Goal: Task Accomplishment & Management: Use online tool/utility

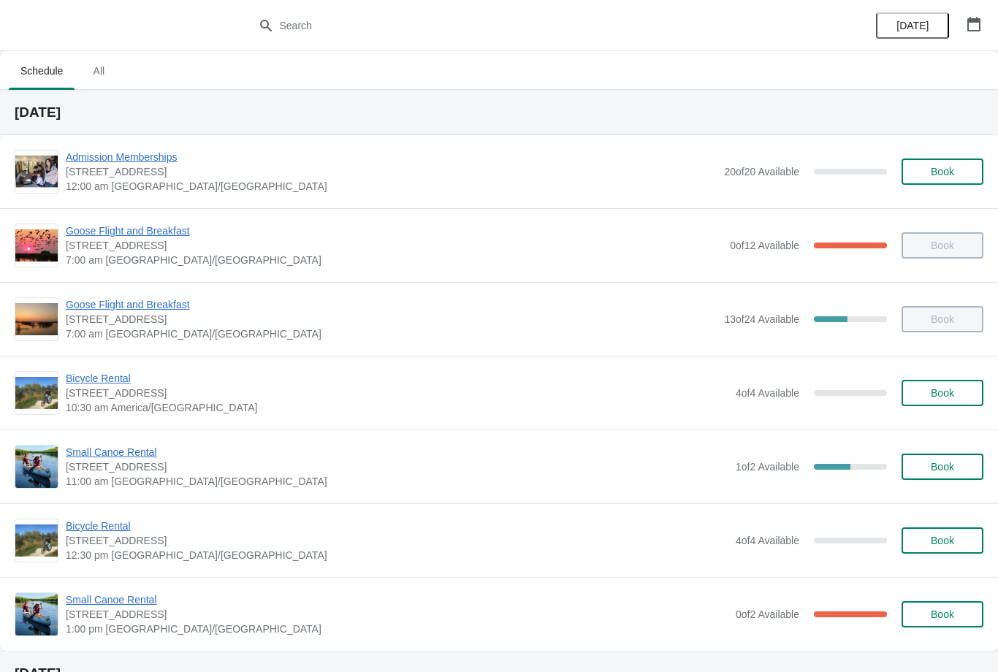
click at [118, 457] on span "Small Canoe Rental" at bounding box center [397, 452] width 663 height 15
click at [166, 311] on span "Goose Flight and Breakfast" at bounding box center [391, 304] width 651 height 15
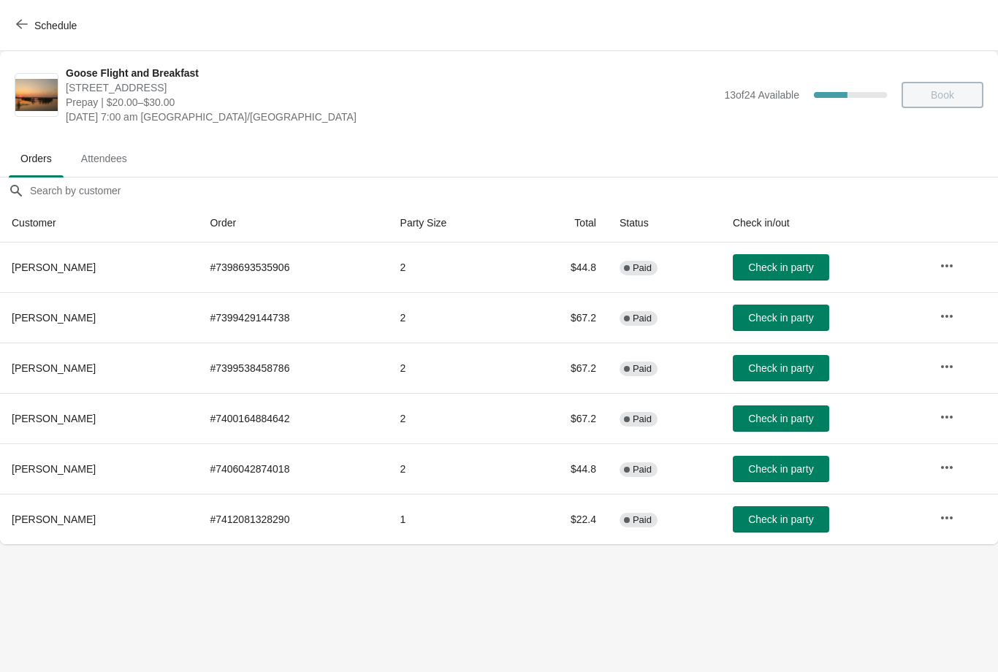
click at [805, 268] on span "Check in party" at bounding box center [780, 268] width 65 height 12
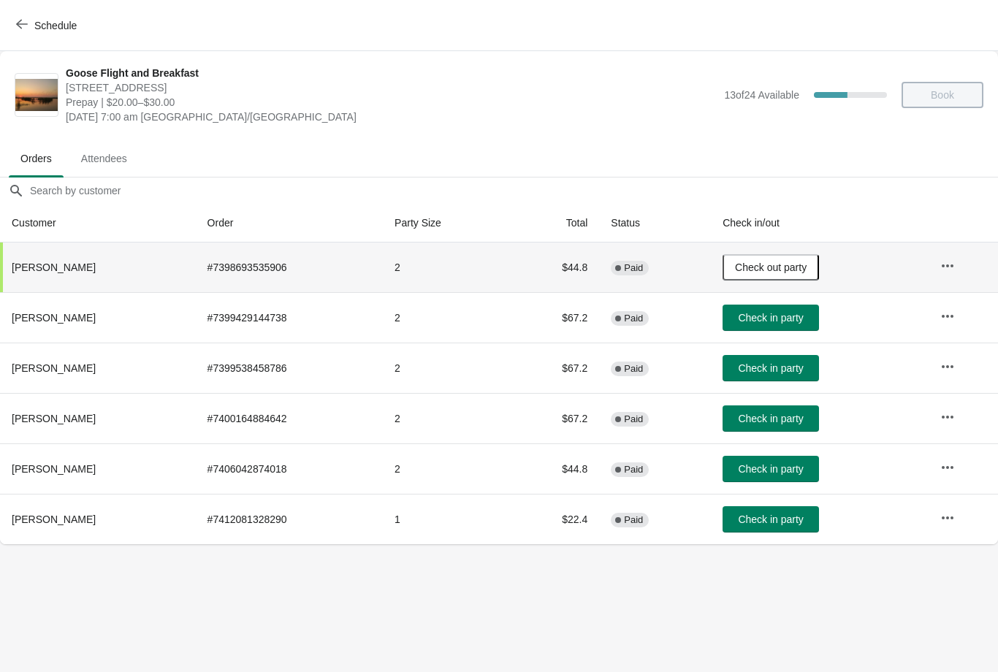
click at [784, 328] on button "Check in party" at bounding box center [771, 318] width 96 height 26
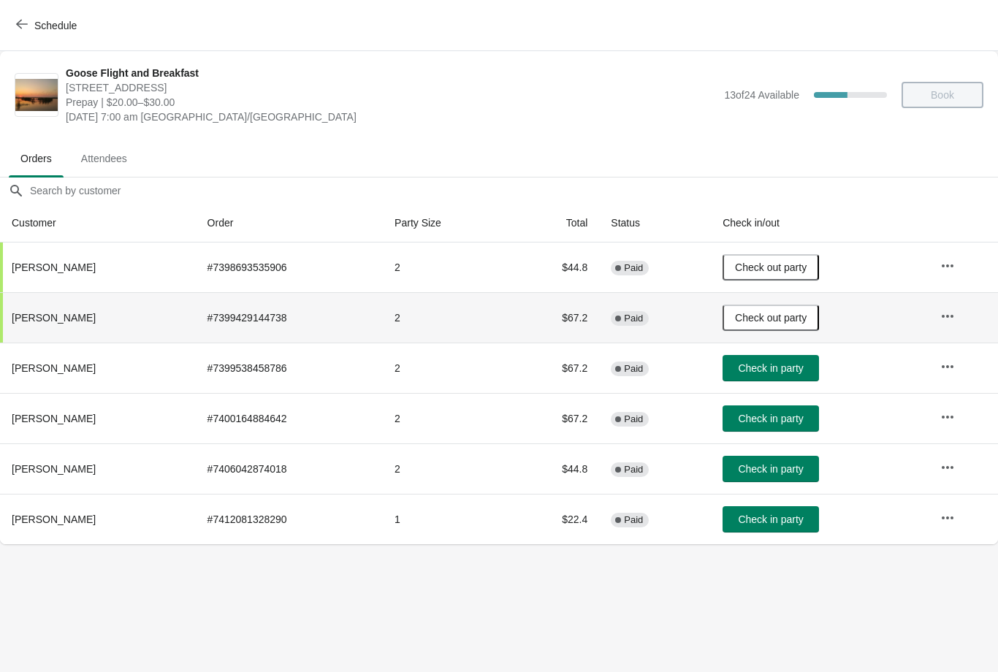
click at [776, 374] on span "Check in party" at bounding box center [770, 368] width 65 height 12
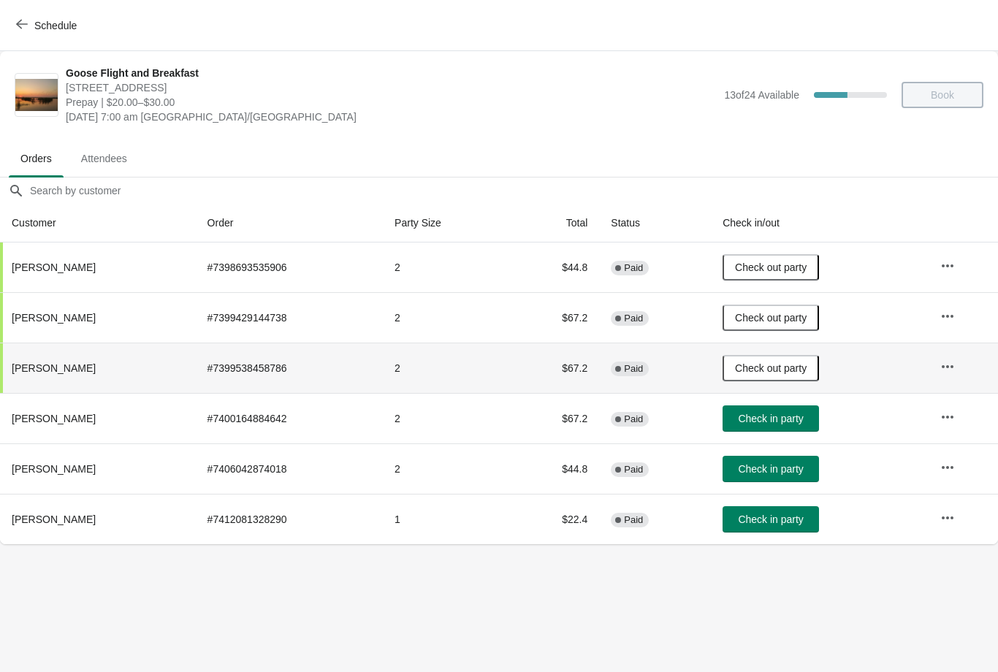
click at [777, 426] on button "Check in party" at bounding box center [771, 418] width 96 height 26
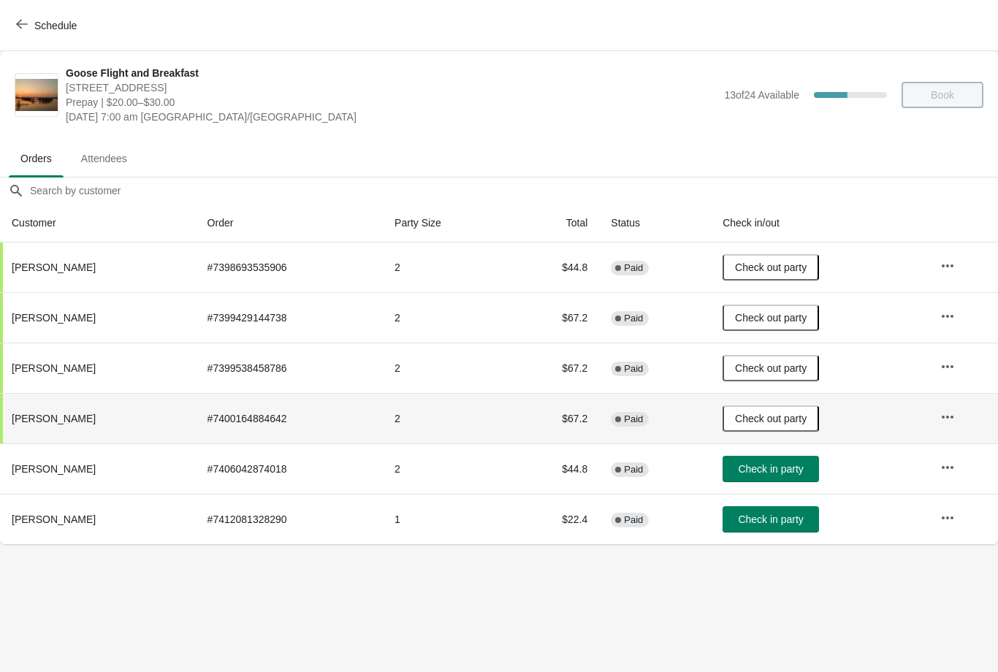
click at [774, 475] on span "Check in party" at bounding box center [770, 469] width 65 height 12
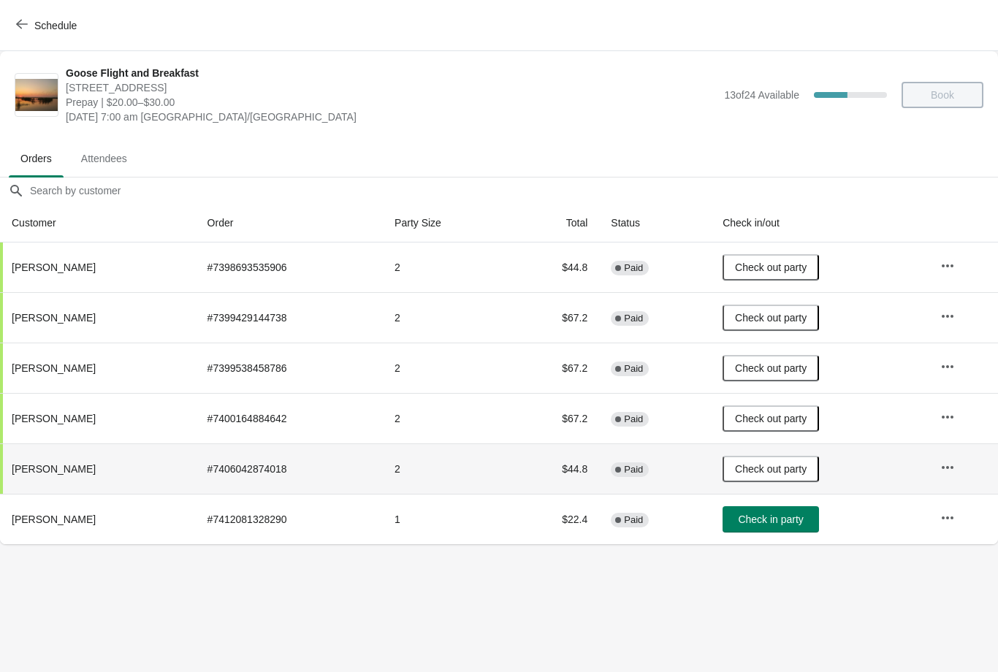
click at [771, 517] on span "Check in party" at bounding box center [770, 520] width 65 height 12
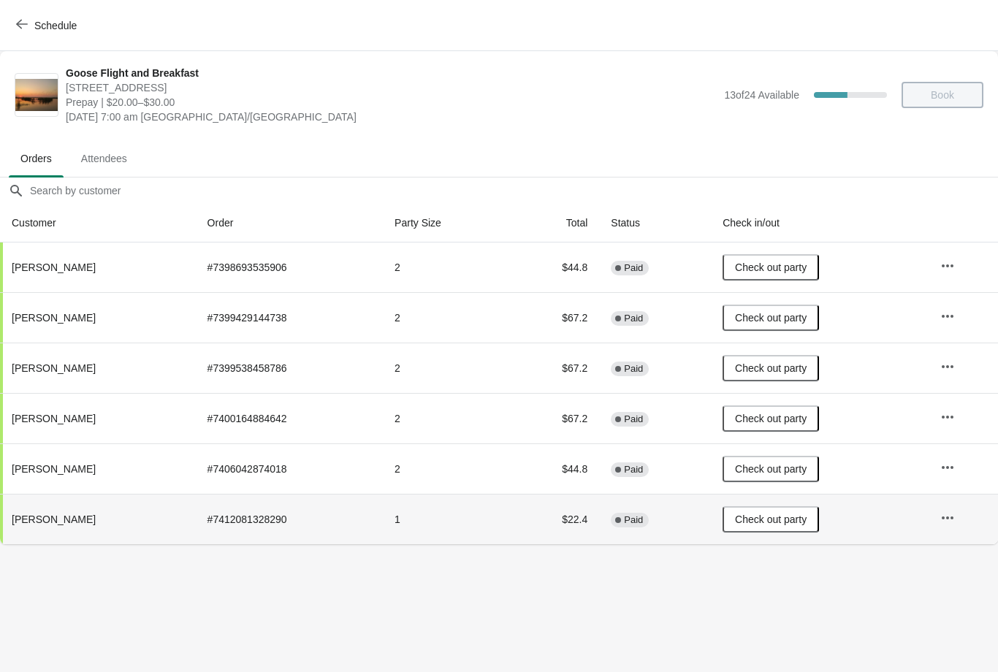
click at [24, 34] on button "Schedule" at bounding box center [47, 25] width 81 height 26
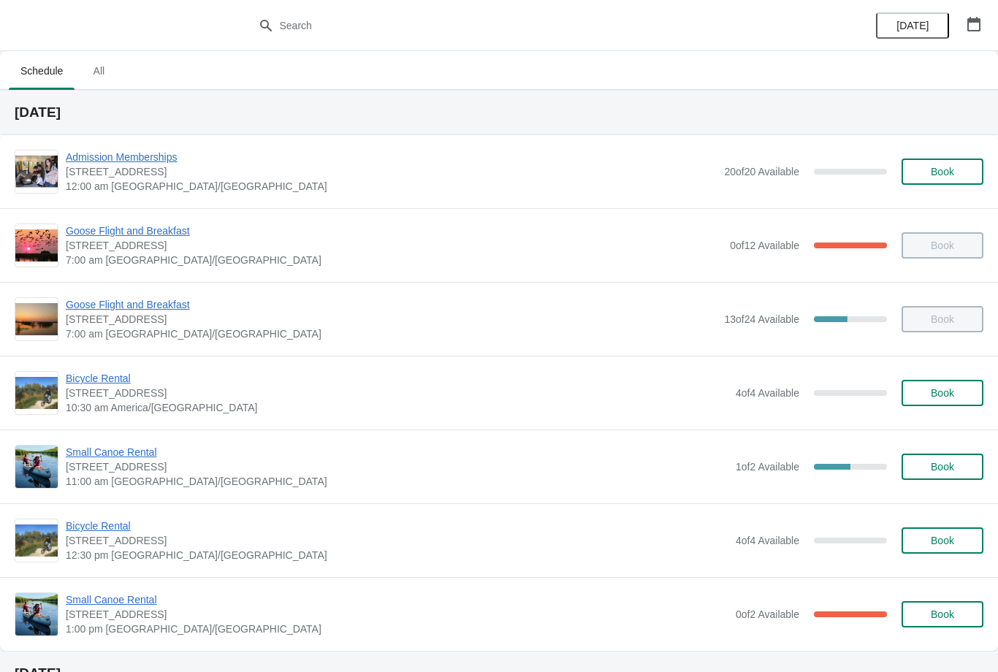
click at [777, 322] on span "13 of 24 Available" at bounding box center [761, 319] width 75 height 12
click at [748, 323] on span "13 of 24 Available" at bounding box center [761, 319] width 75 height 12
click at [159, 300] on span "Goose Flight and Breakfast" at bounding box center [391, 304] width 651 height 15
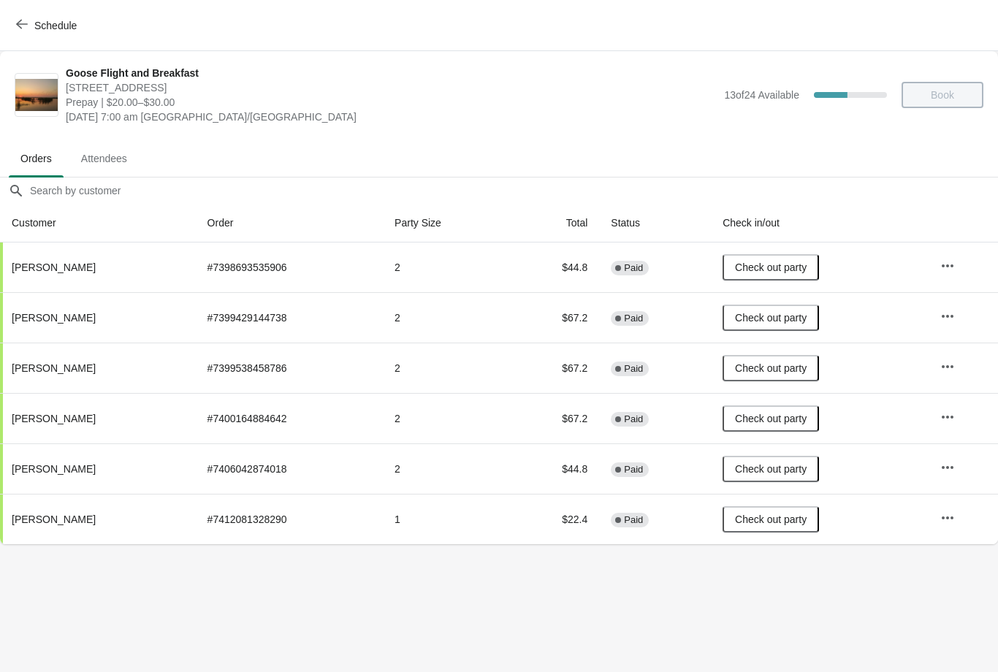
click at [21, 18] on button "Schedule" at bounding box center [47, 25] width 81 height 26
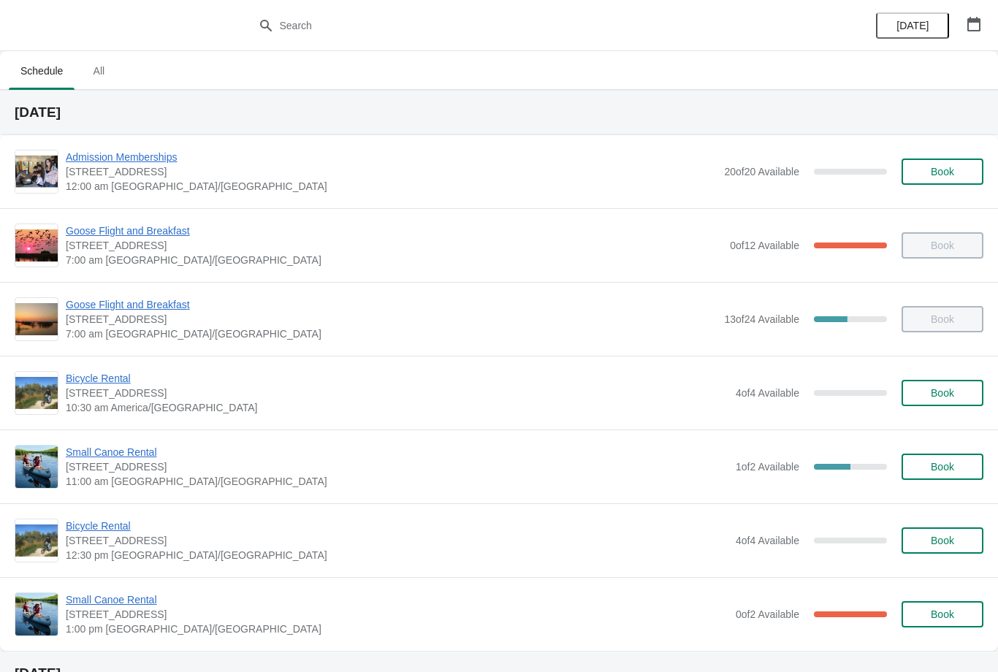
click at [153, 232] on span "Goose Flight and Breakfast" at bounding box center [394, 231] width 657 height 15
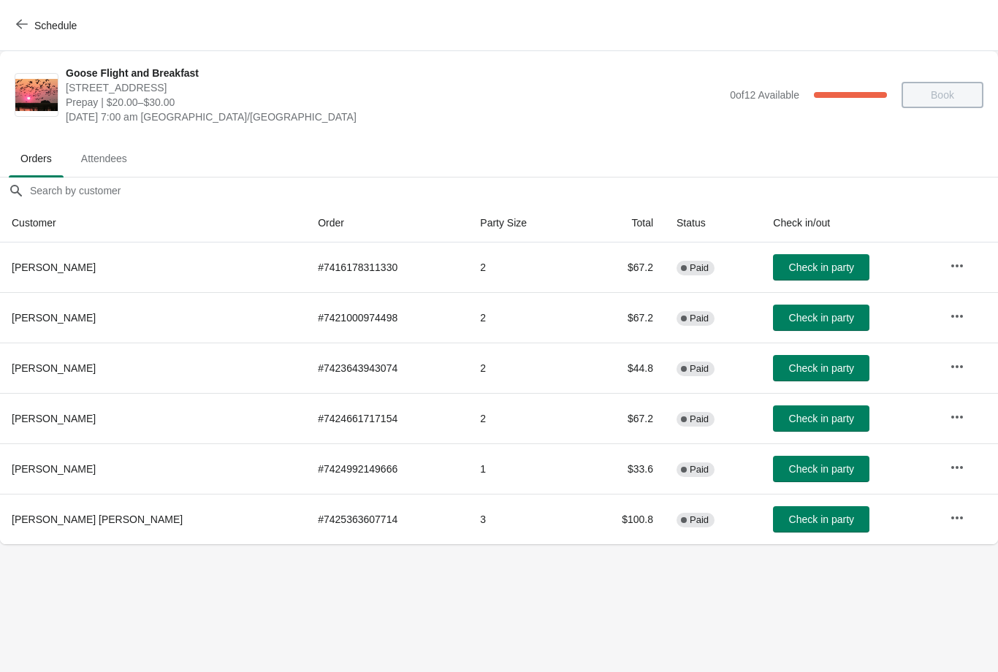
click at [777, 275] on button "Check in party" at bounding box center [821, 267] width 96 height 26
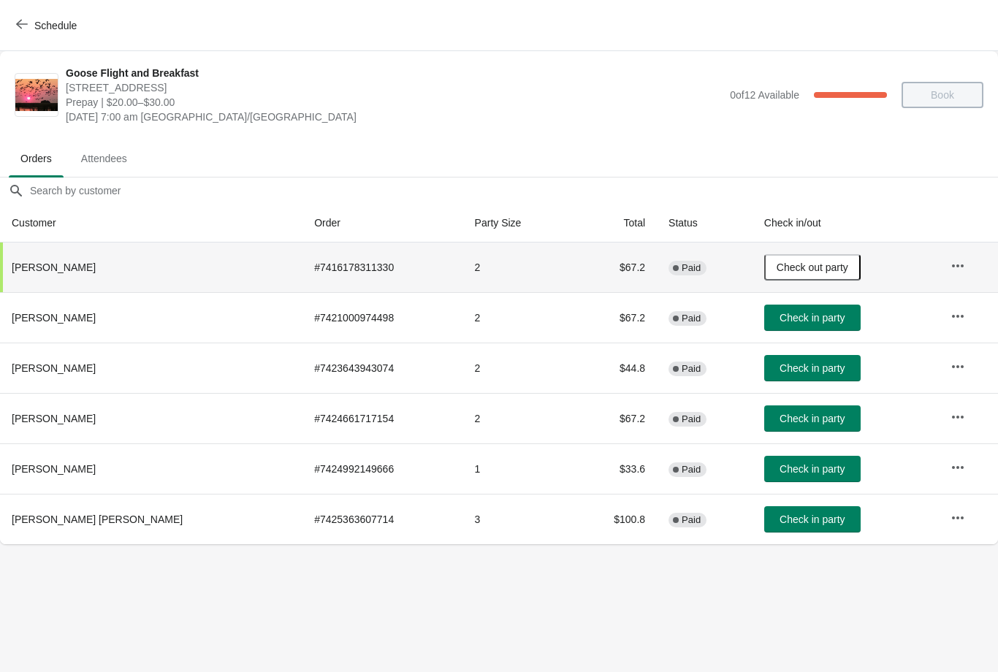
click at [782, 327] on button "Check in party" at bounding box center [812, 318] width 96 height 26
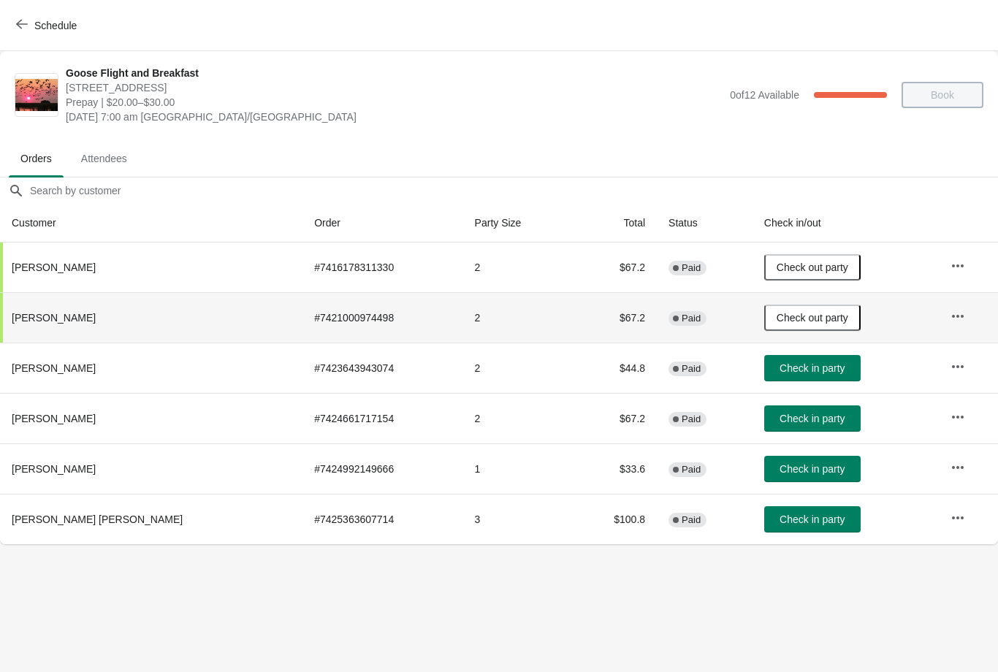
click at [780, 376] on button "Check in party" at bounding box center [812, 368] width 96 height 26
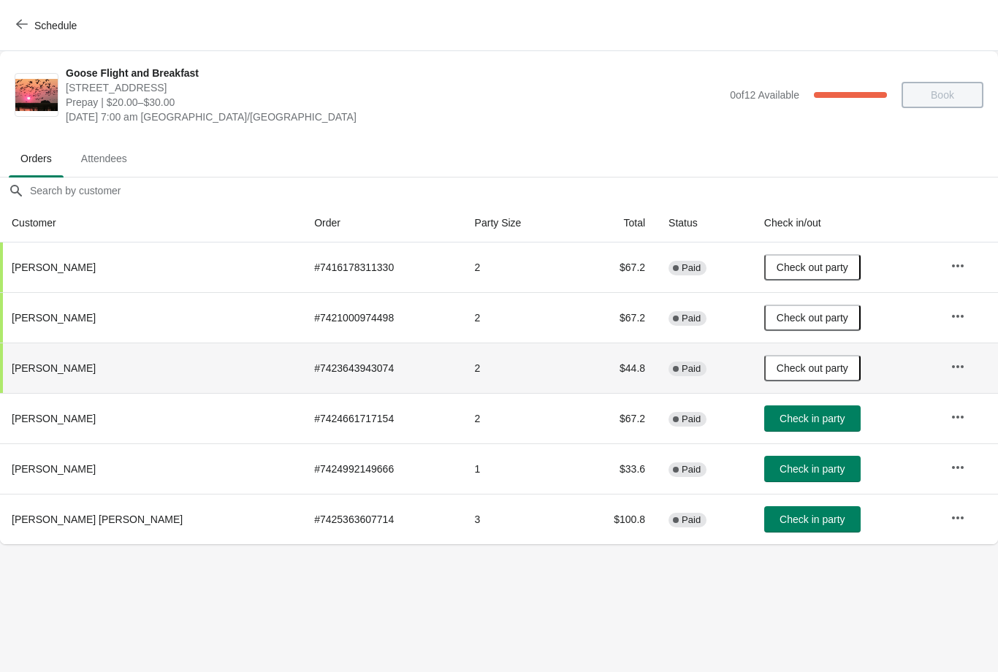
click at [780, 424] on span "Check in party" at bounding box center [812, 419] width 65 height 12
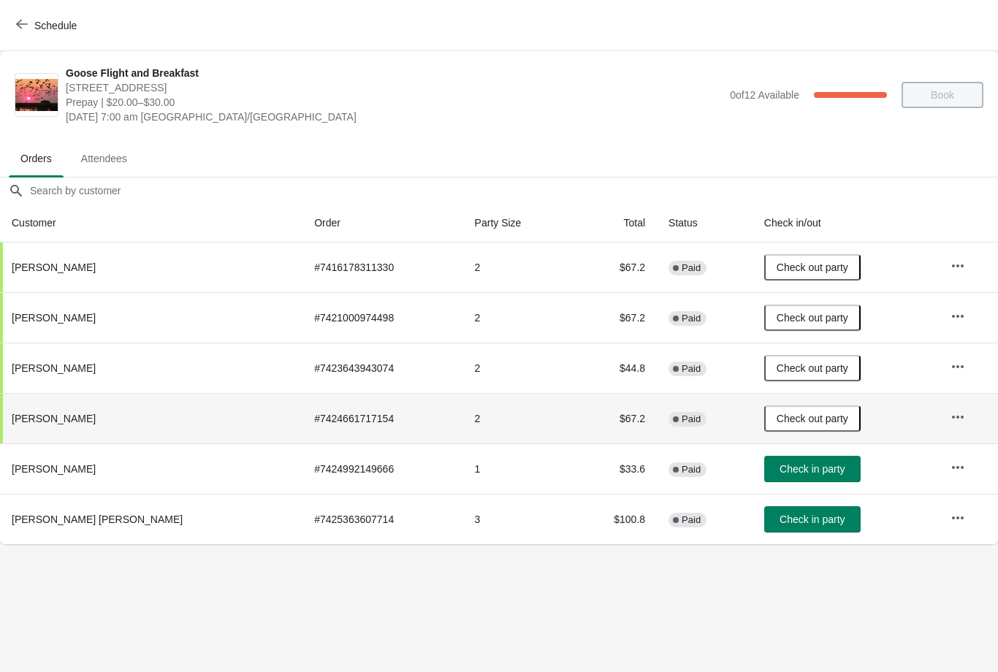
click at [765, 478] on button "Check in party" at bounding box center [812, 469] width 96 height 26
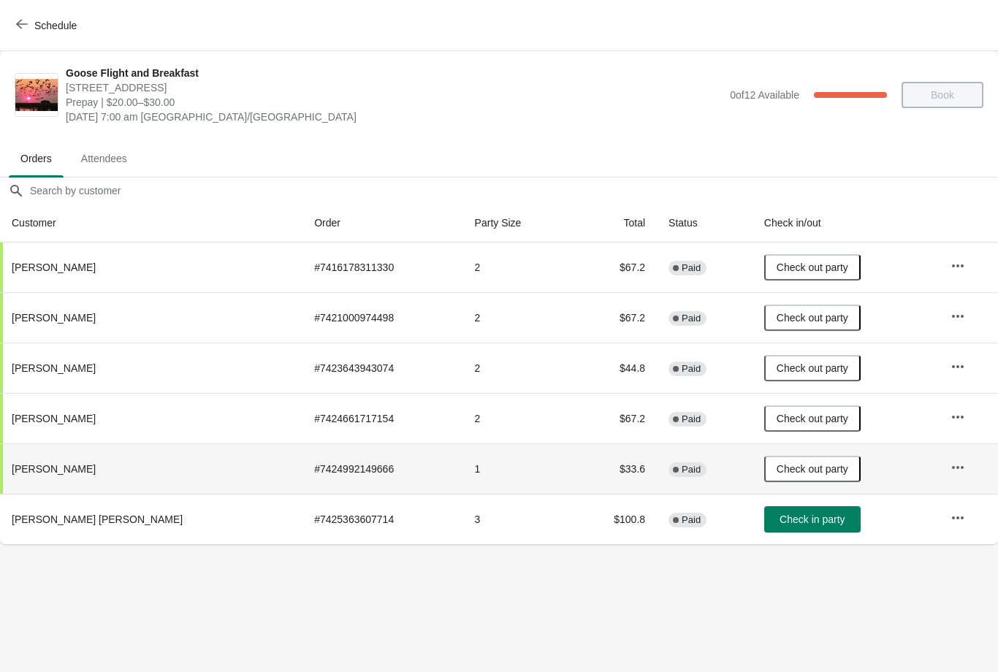
click at [774, 530] on button "Check in party" at bounding box center [812, 519] width 96 height 26
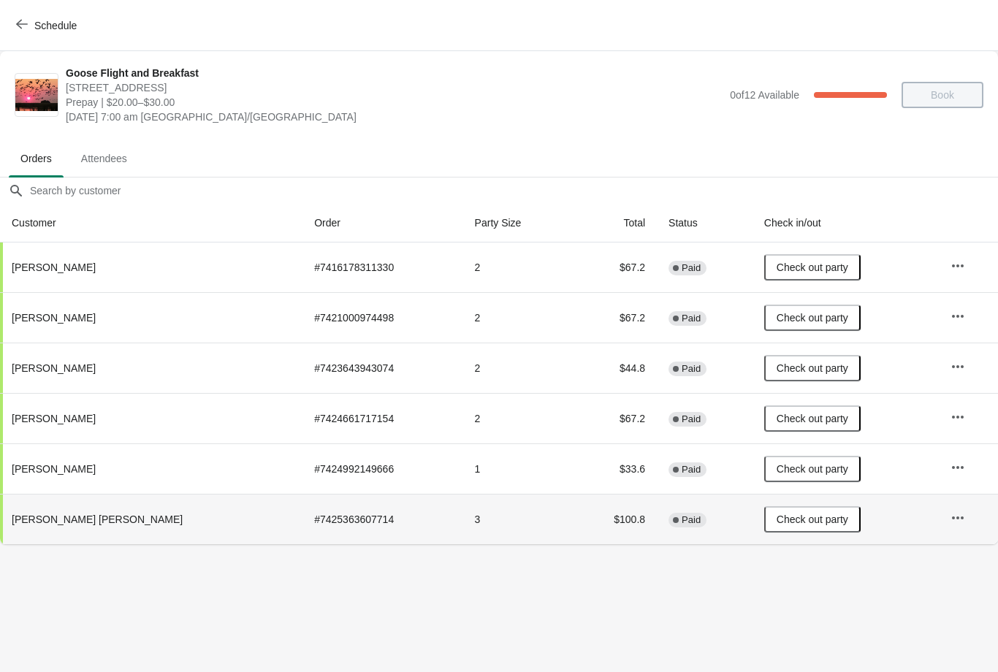
click at [22, 24] on icon "button" at bounding box center [22, 24] width 12 height 9
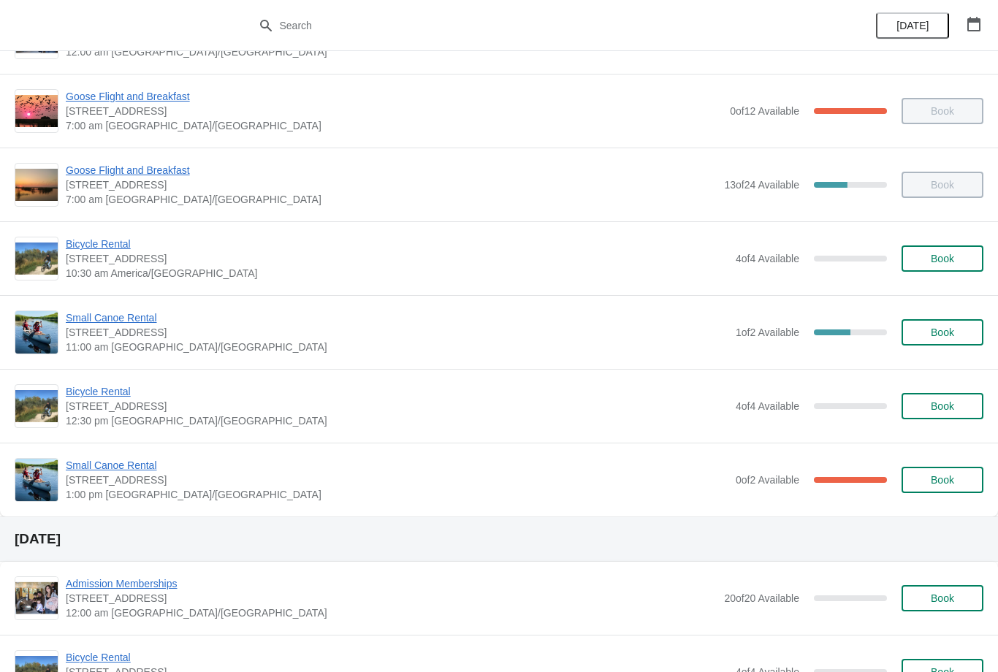
scroll to position [134, 0]
click at [121, 324] on span "Small Canoe Rental" at bounding box center [397, 318] width 663 height 15
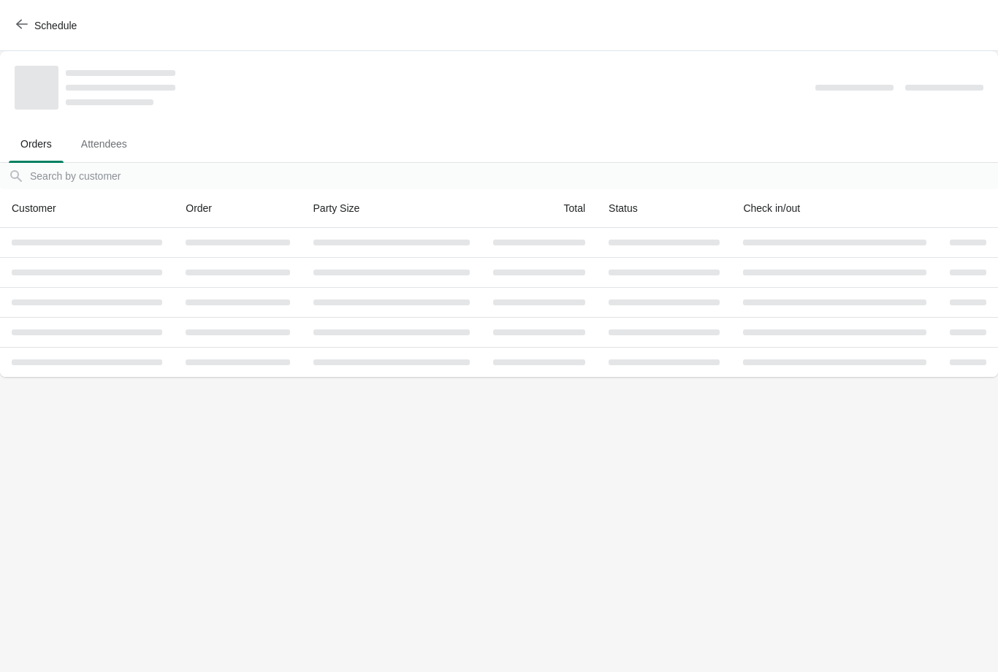
scroll to position [0, 0]
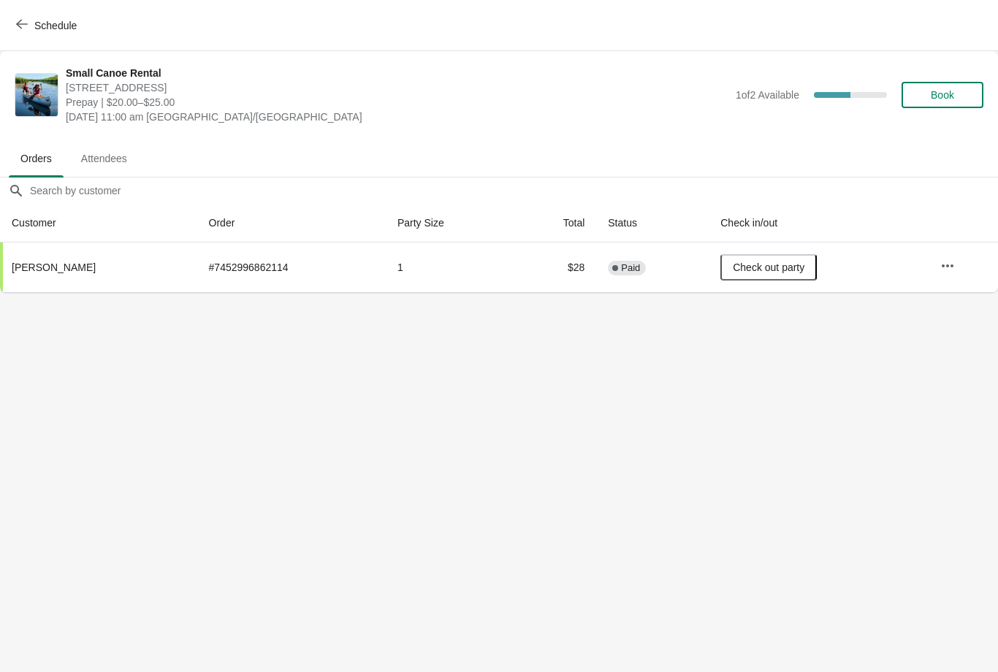
click at [34, 34] on button "Schedule" at bounding box center [47, 25] width 81 height 26
